Goal: Task Accomplishment & Management: Manage account settings

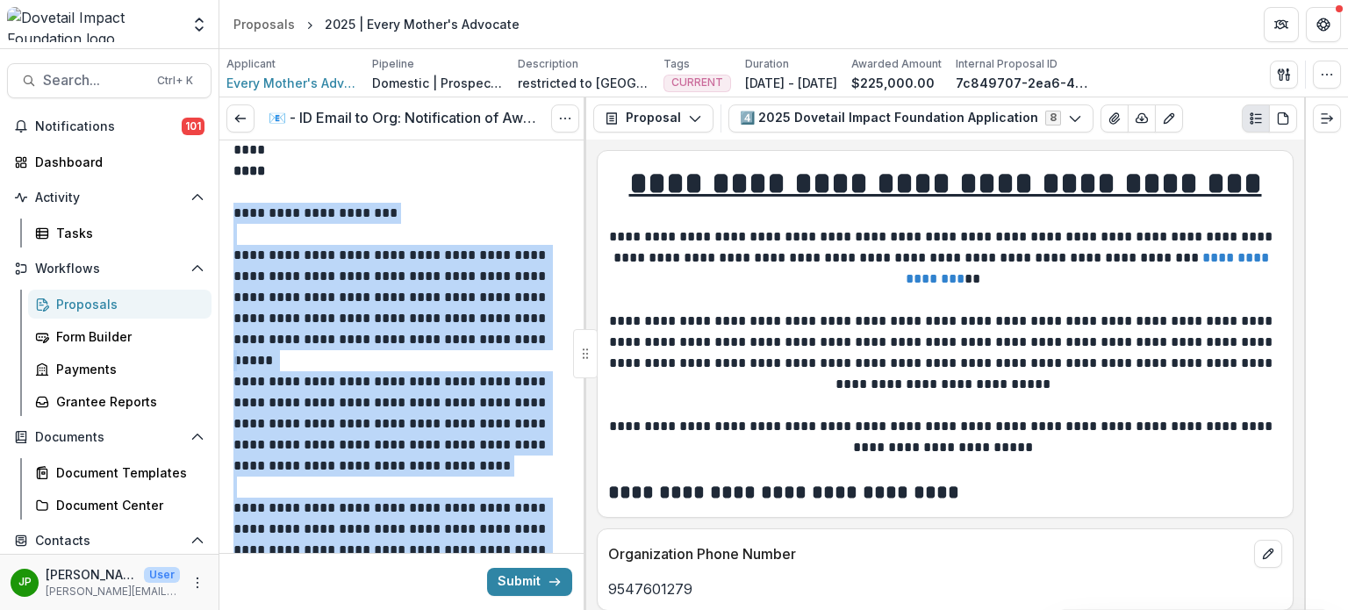
scroll to position [193, 0]
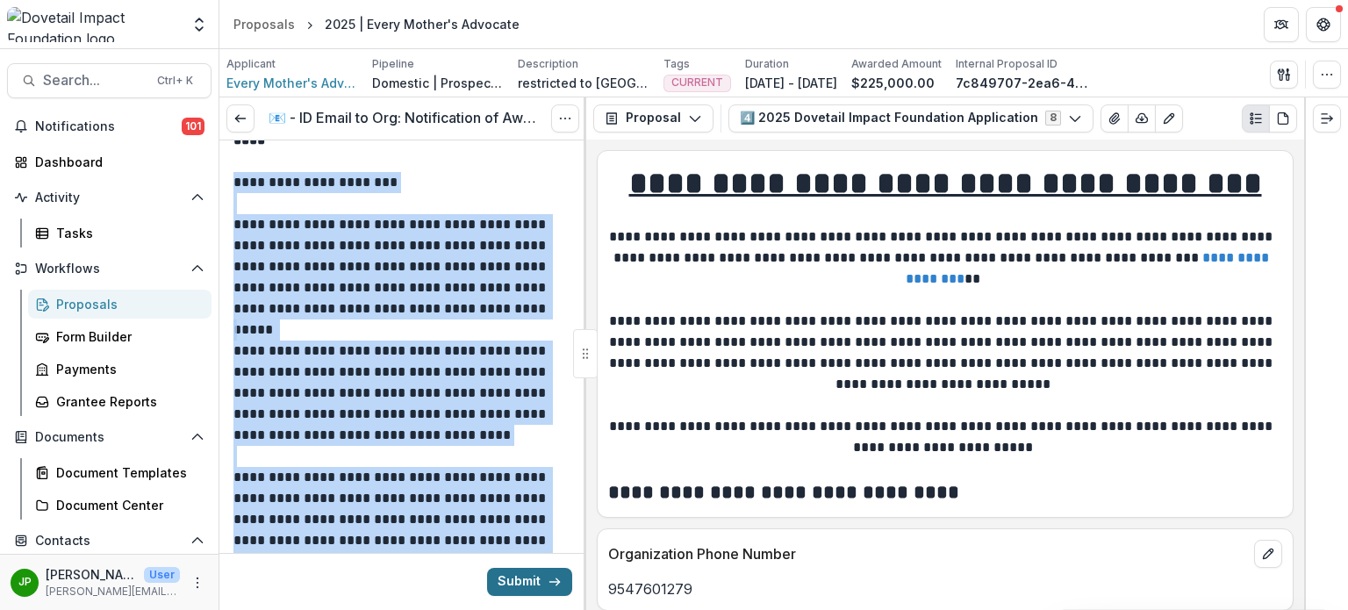
click at [519, 585] on button "Submit" at bounding box center [529, 582] width 85 height 28
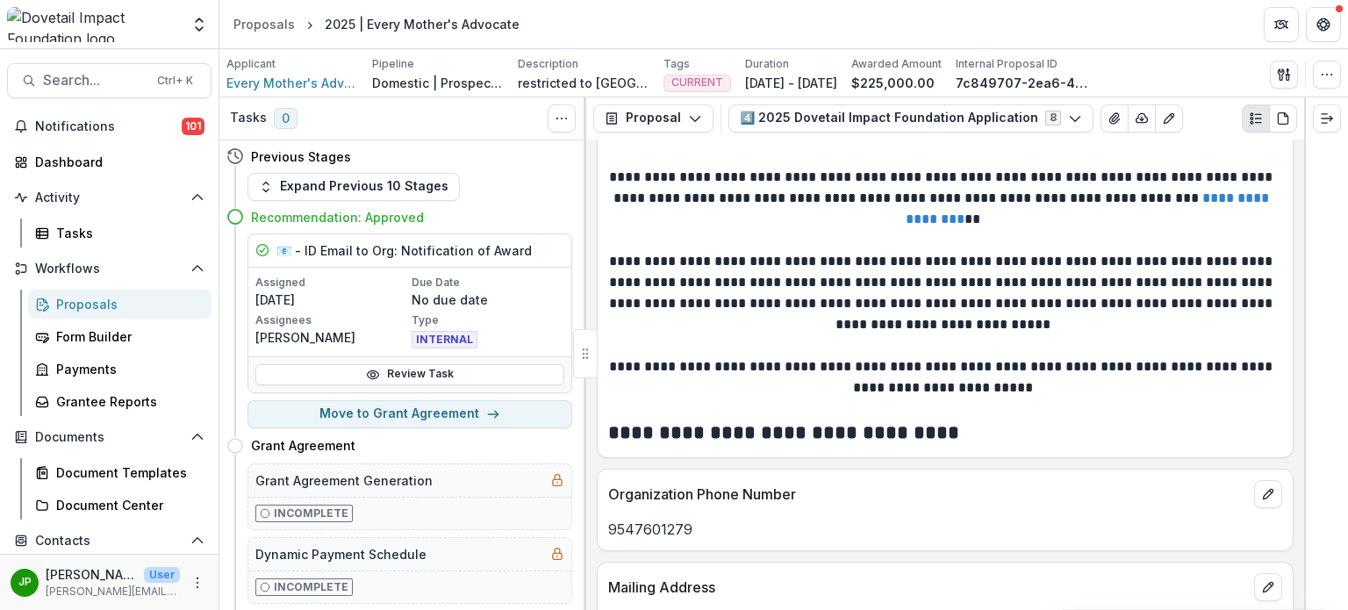
scroll to position [88, 0]
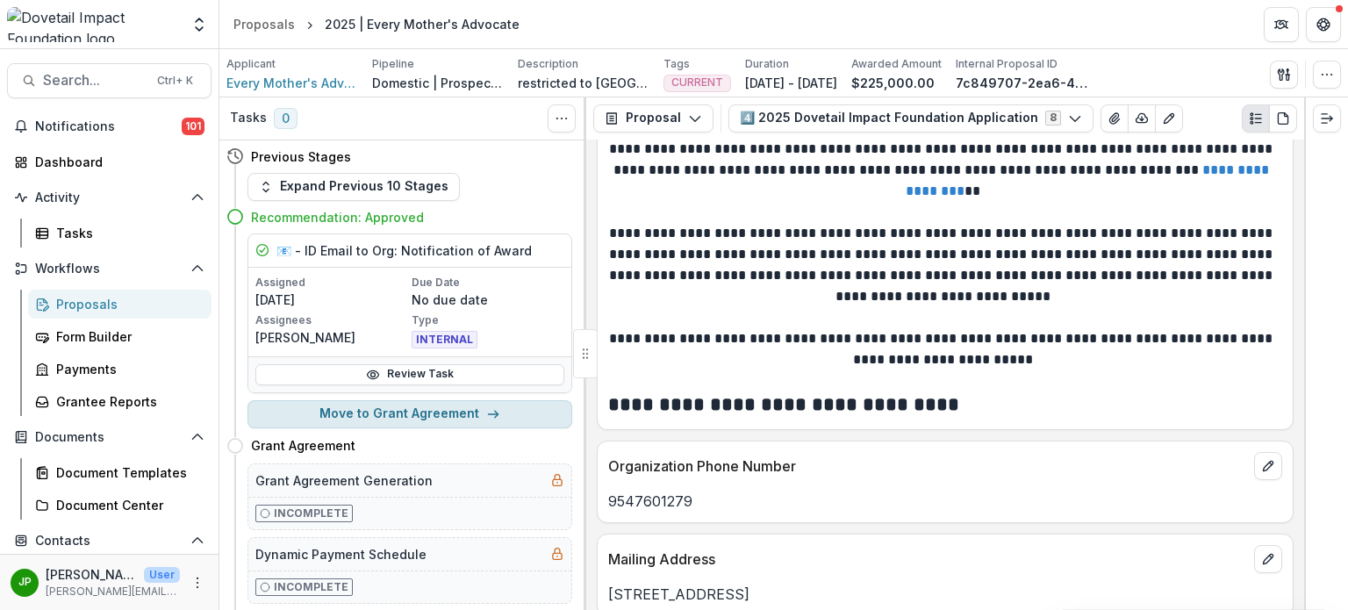
click at [436, 411] on button "Move to Grant Agreement" at bounding box center [409, 414] width 325 height 28
select select "**********"
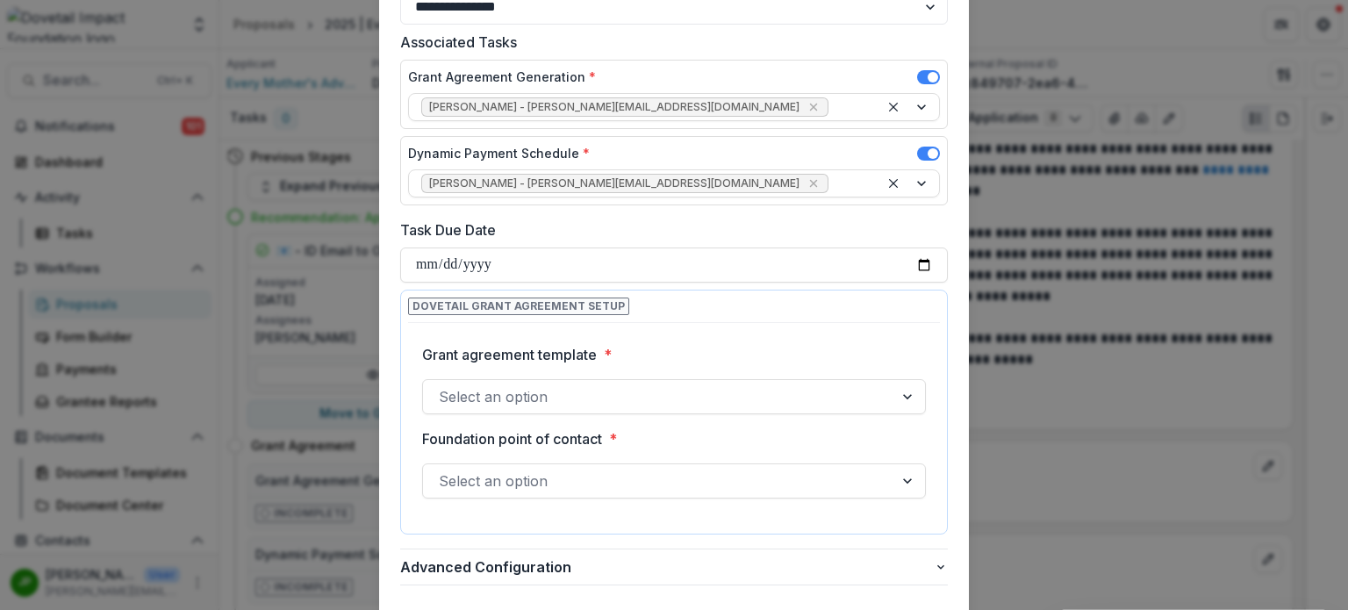
scroll to position [175, 0]
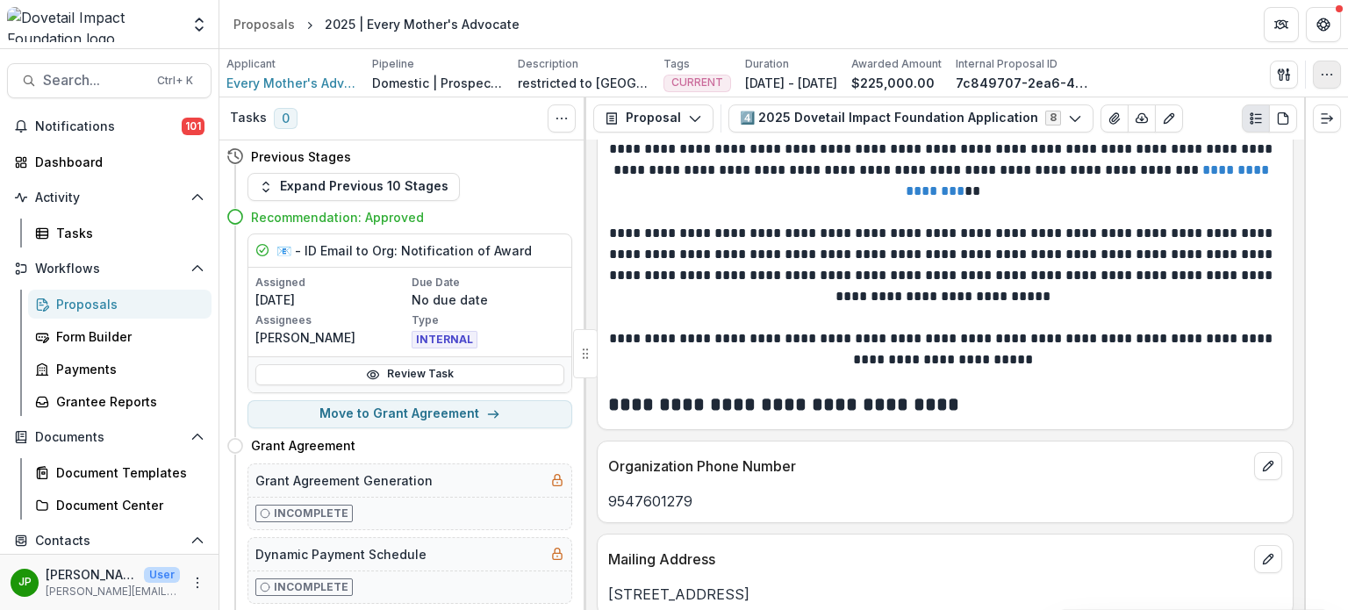
click at [1326, 81] on button "button" at bounding box center [1326, 75] width 28 height 28
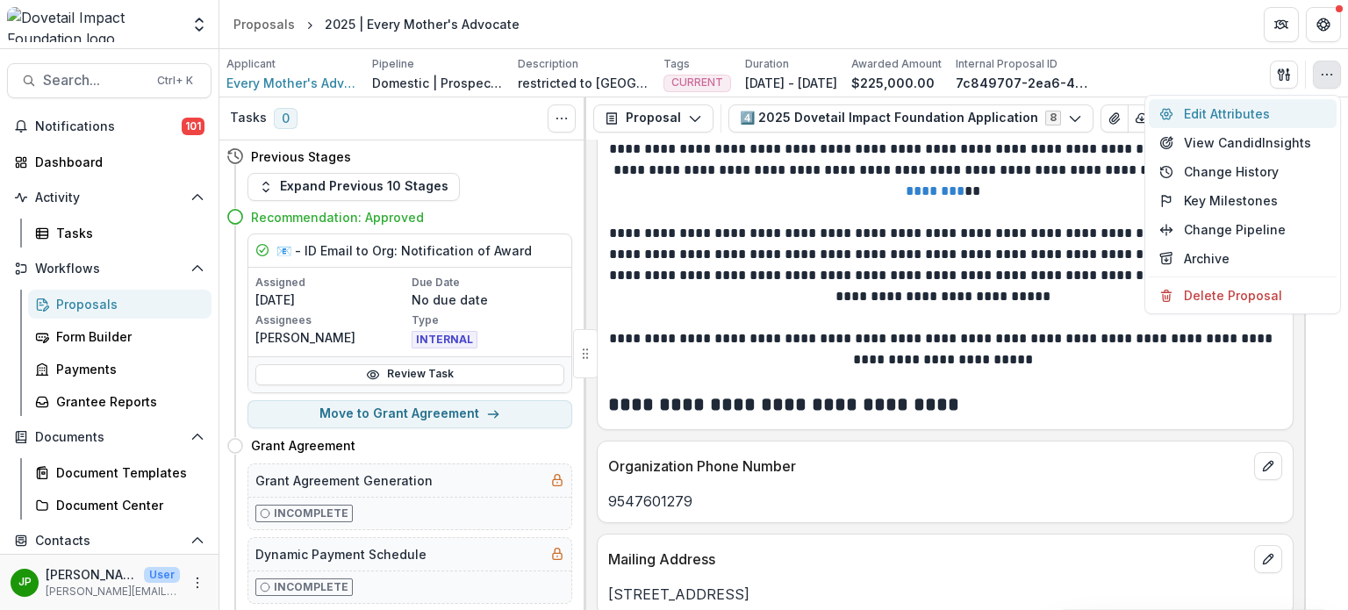
click at [1248, 115] on button "Edit Attributes" at bounding box center [1242, 113] width 188 height 29
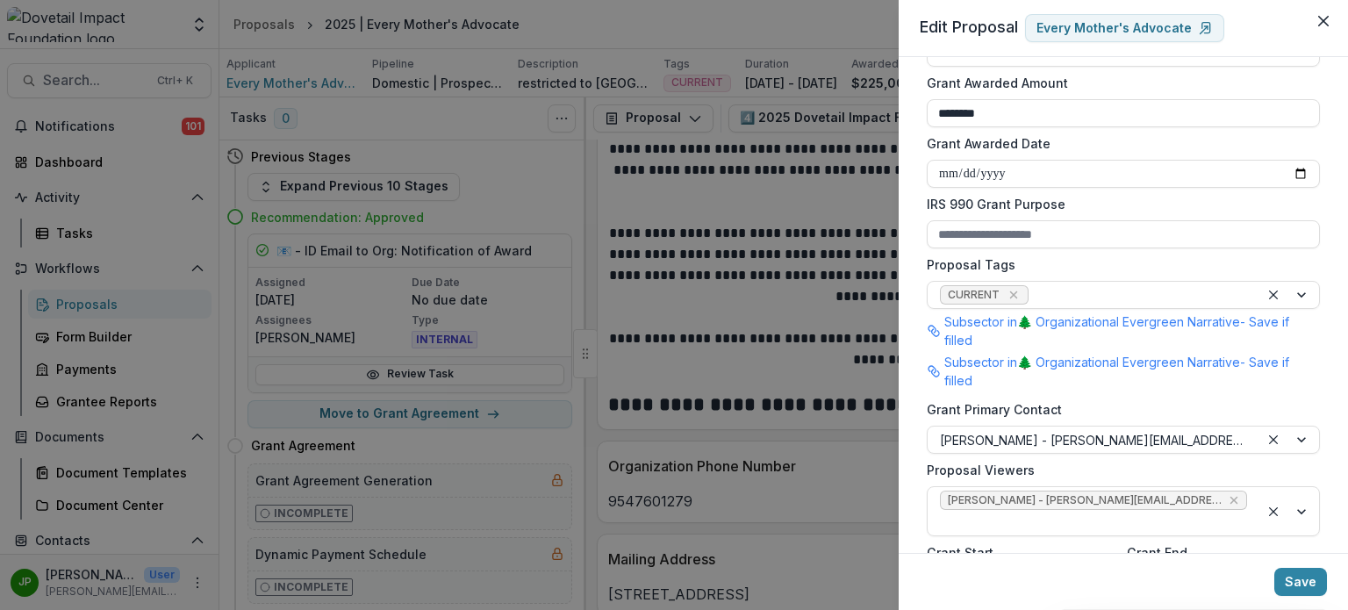
scroll to position [439, 0]
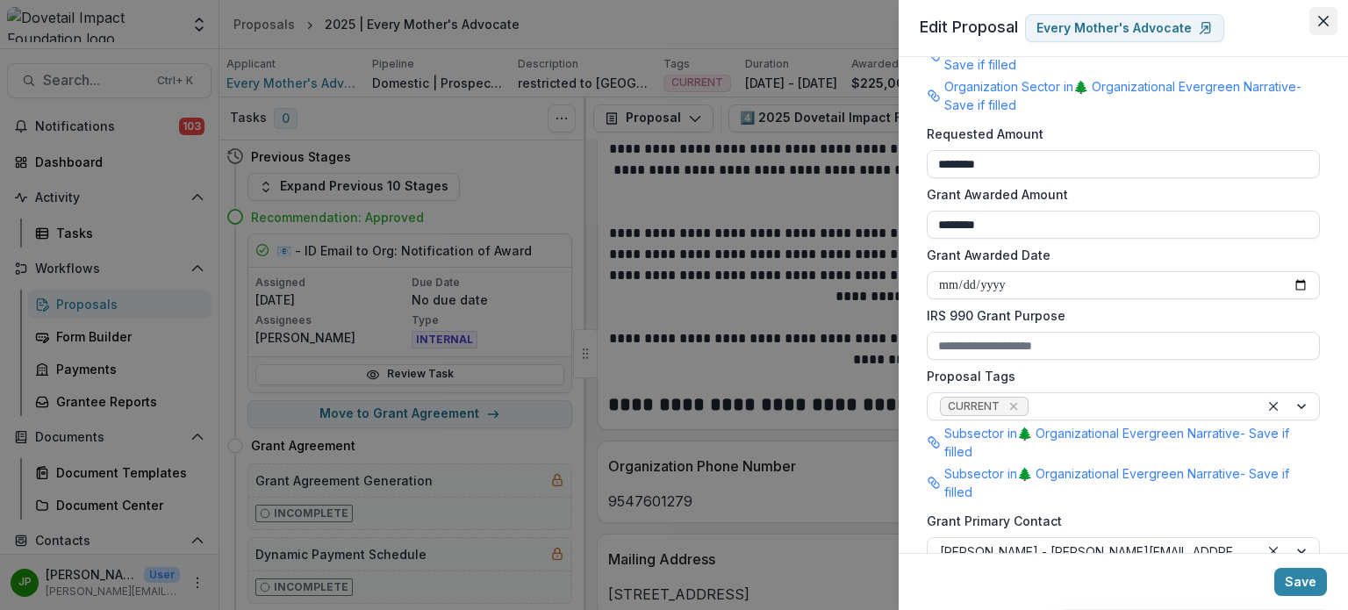
click at [1329, 17] on button "Close" at bounding box center [1323, 21] width 28 height 28
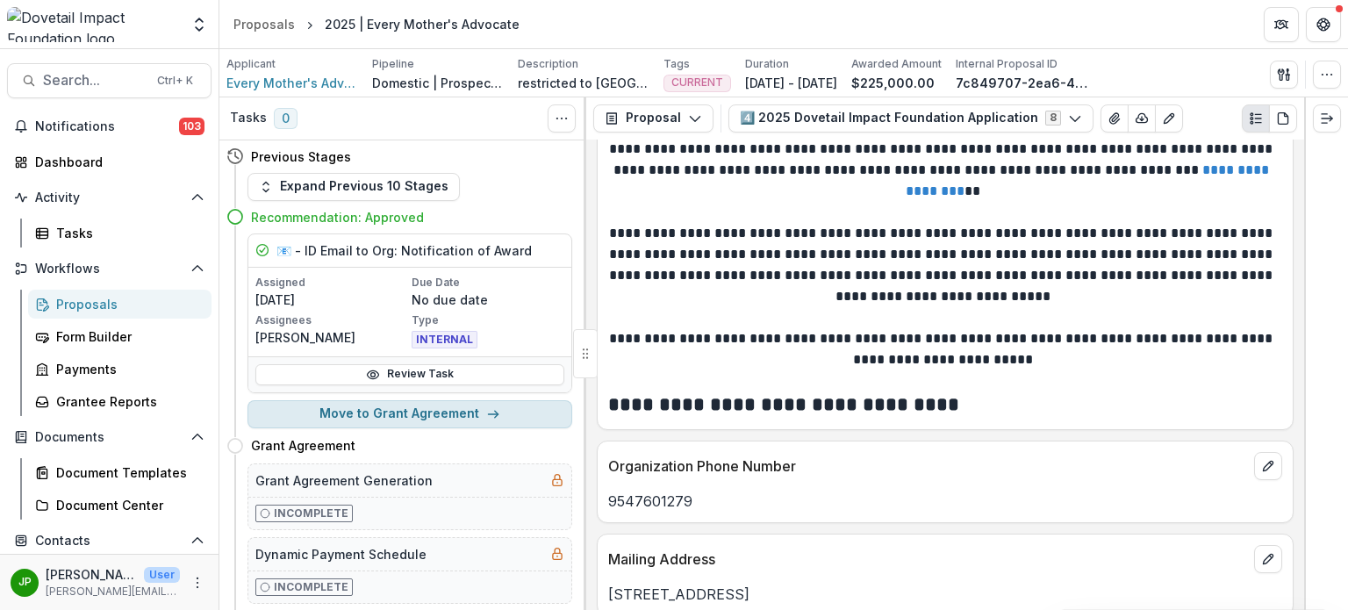
click at [443, 414] on button "Move to Grant Agreement" at bounding box center [409, 414] width 325 height 28
select select "**********"
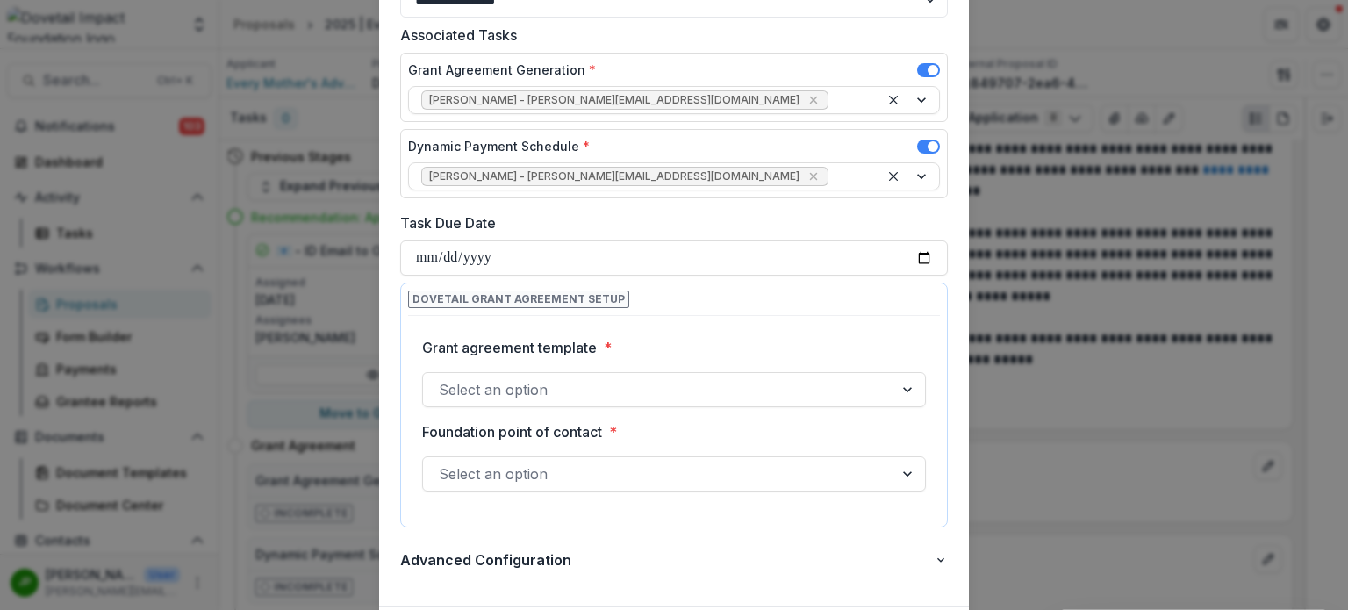
scroll to position [88, 0]
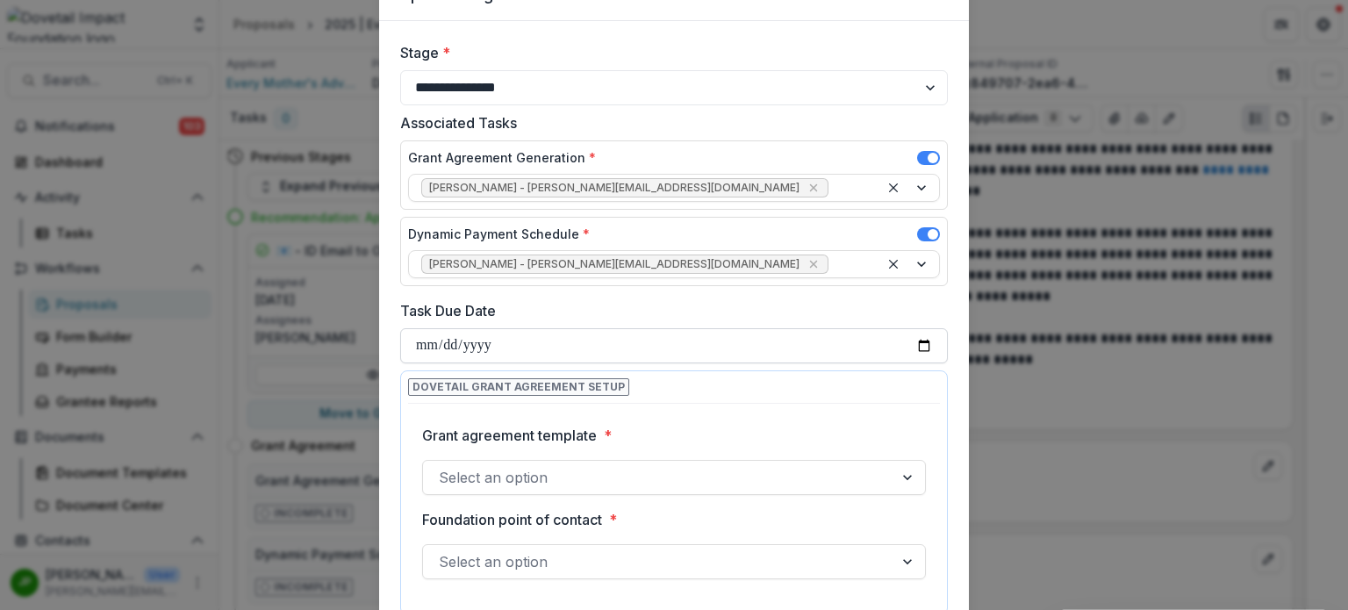
click at [916, 342] on input "Task Due Date" at bounding box center [673, 345] width 547 height 35
click at [919, 340] on input "**********" at bounding box center [673, 345] width 547 height 35
type input "**********"
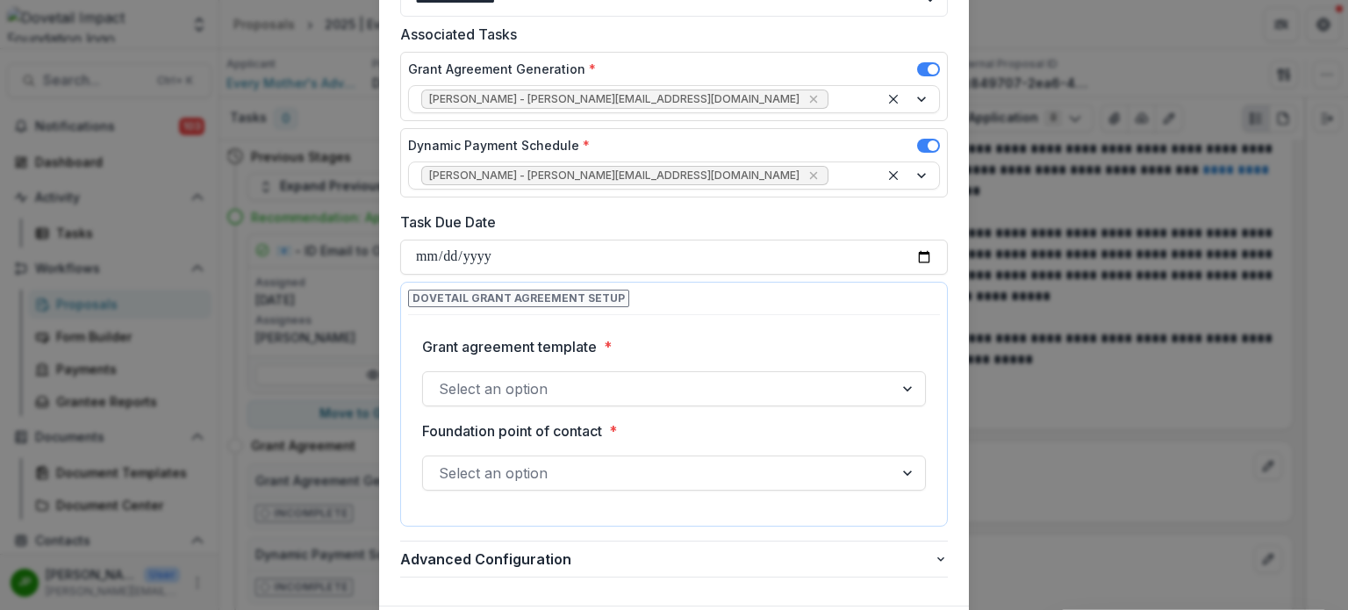
scroll to position [263, 0]
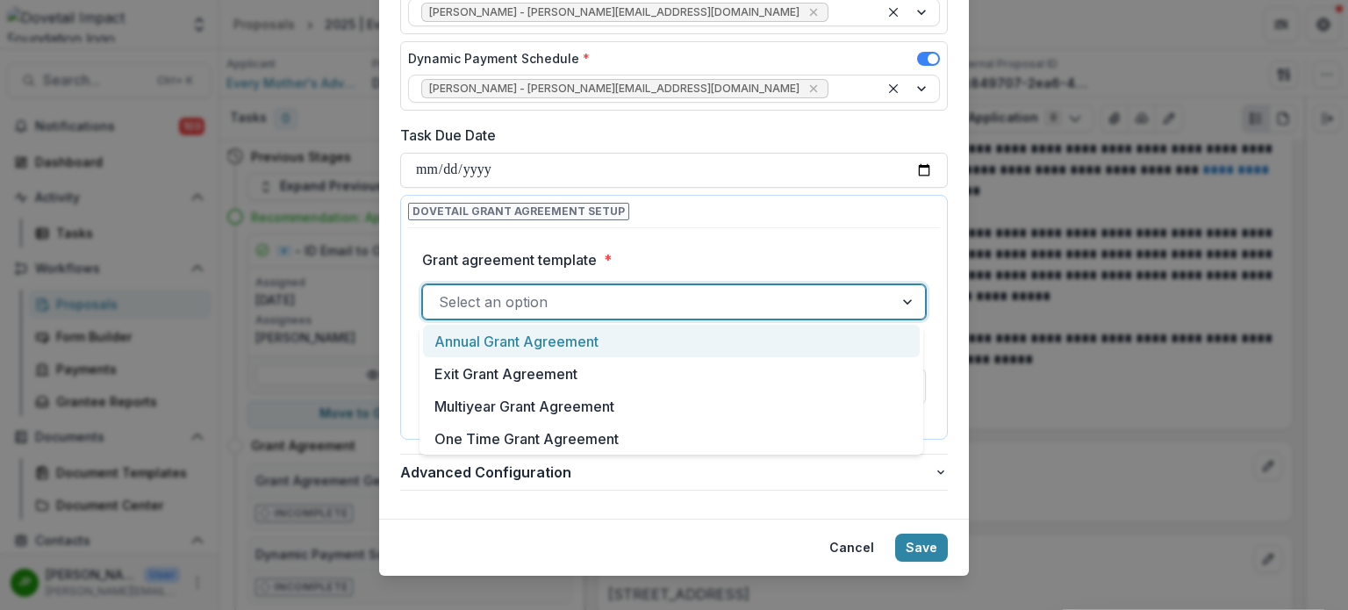
click at [734, 294] on div at bounding box center [658, 302] width 439 height 25
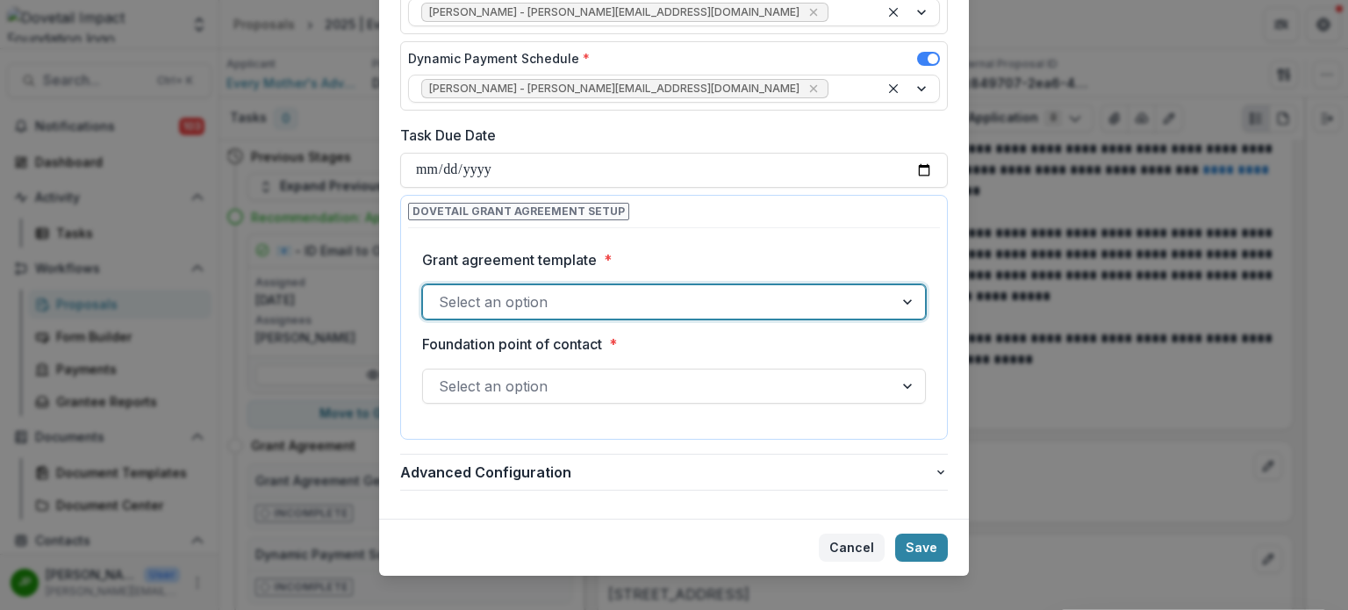
click at [860, 540] on button "Cancel" at bounding box center [852, 547] width 66 height 28
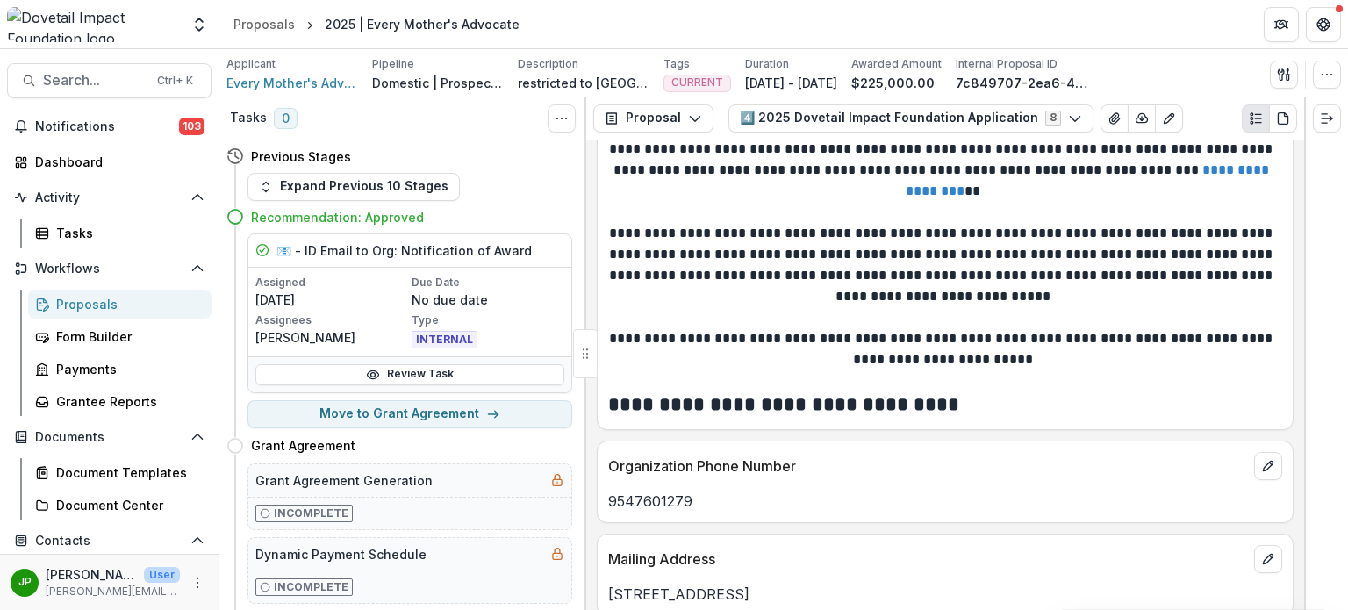
click at [105, 301] on div "Proposals" at bounding box center [126, 304] width 141 height 18
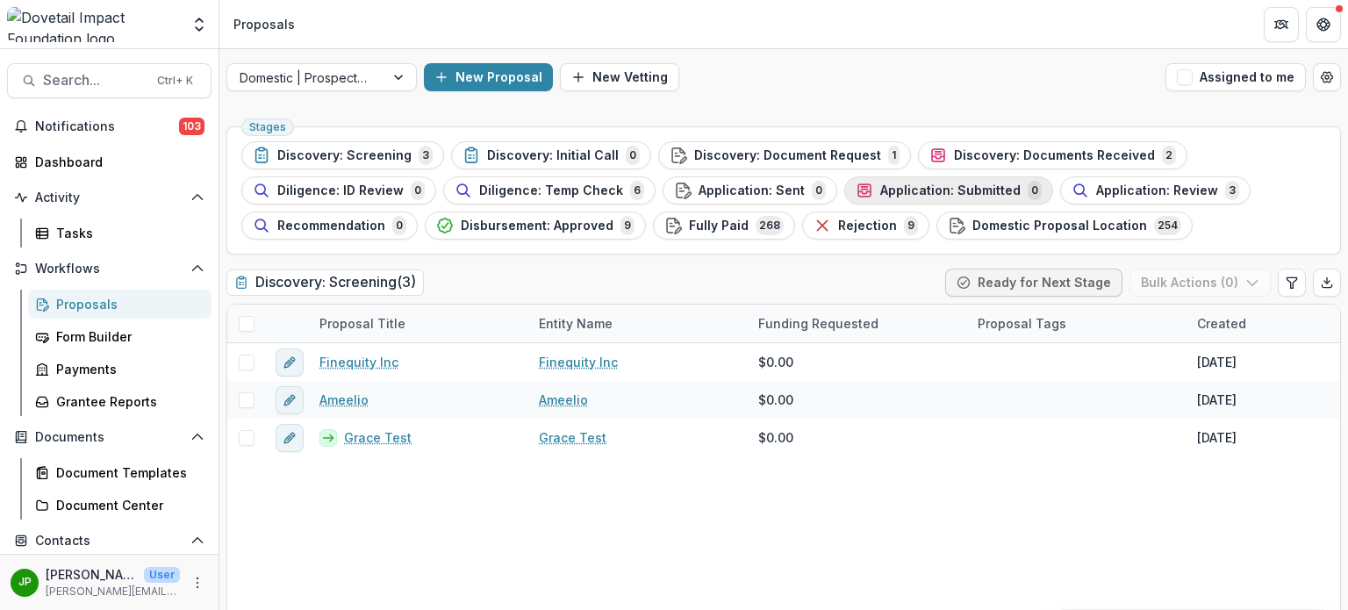
click at [959, 192] on span "Application: Submitted" at bounding box center [950, 190] width 140 height 15
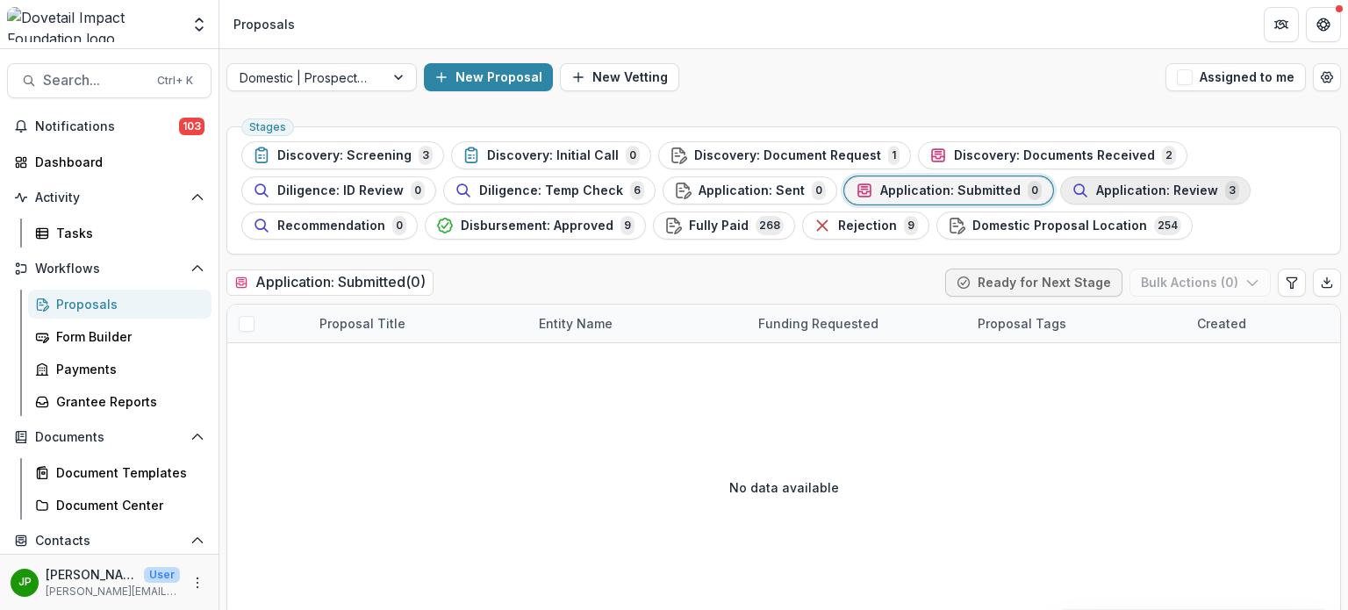
click at [1122, 188] on span "Application: Review" at bounding box center [1157, 190] width 122 height 15
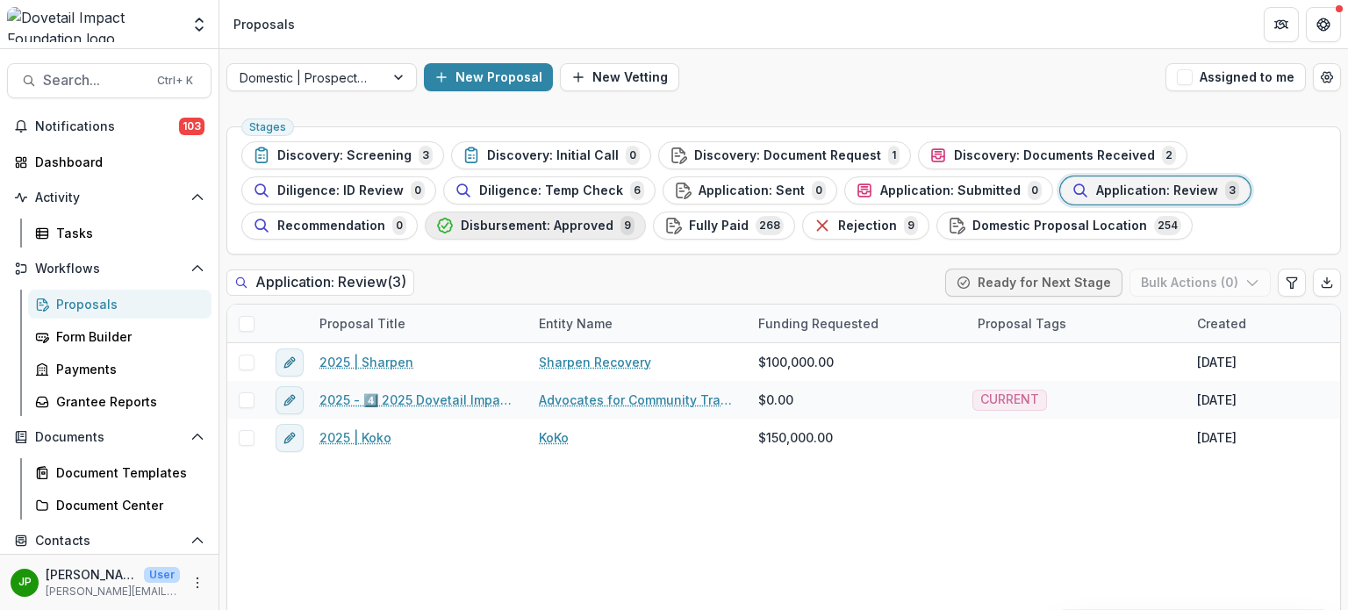
click at [497, 229] on span "Disbursement: Approved" at bounding box center [537, 225] width 153 height 15
